Goal: Task Accomplishment & Management: Complete application form

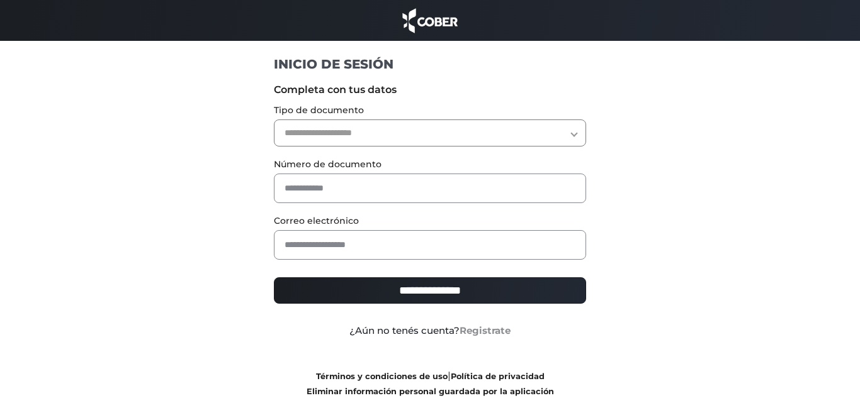
click at [479, 334] on link "Registrate" at bounding box center [484, 331] width 51 height 12
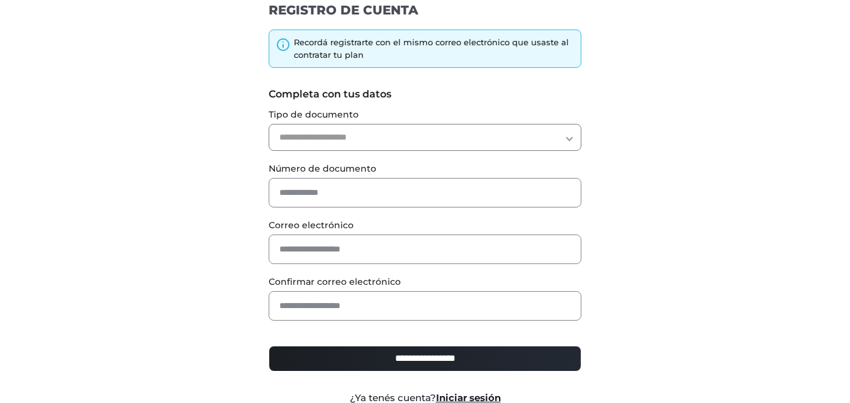
scroll to position [71, 0]
